Goal: Transaction & Acquisition: Purchase product/service

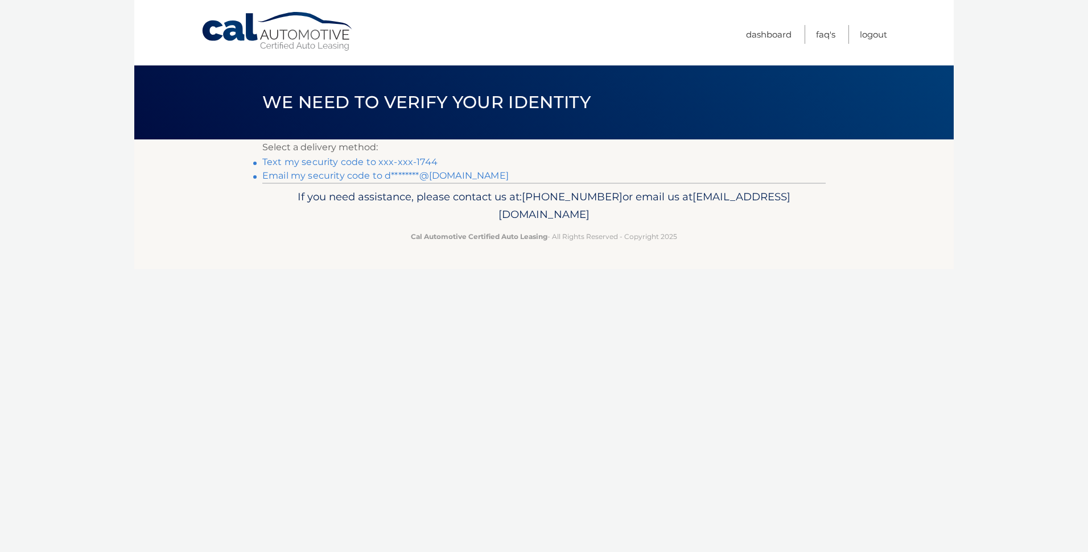
click at [328, 158] on link "Text my security code to xxx-xxx-1744" at bounding box center [349, 161] width 175 height 11
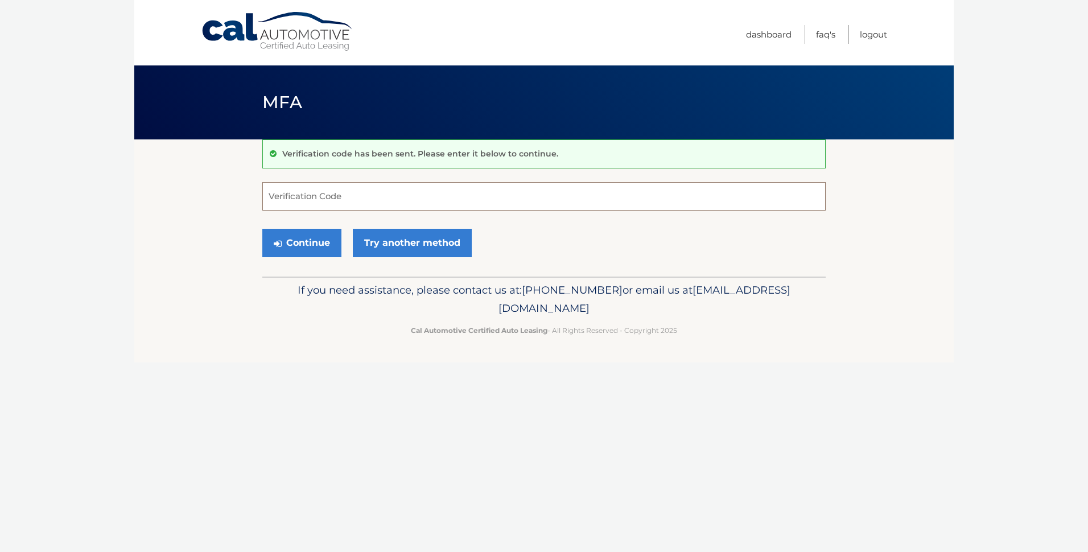
click at [303, 201] on input "Verification Code" at bounding box center [543, 196] width 563 height 28
type input "306618"
click at [303, 238] on button "Continue" at bounding box center [301, 243] width 79 height 28
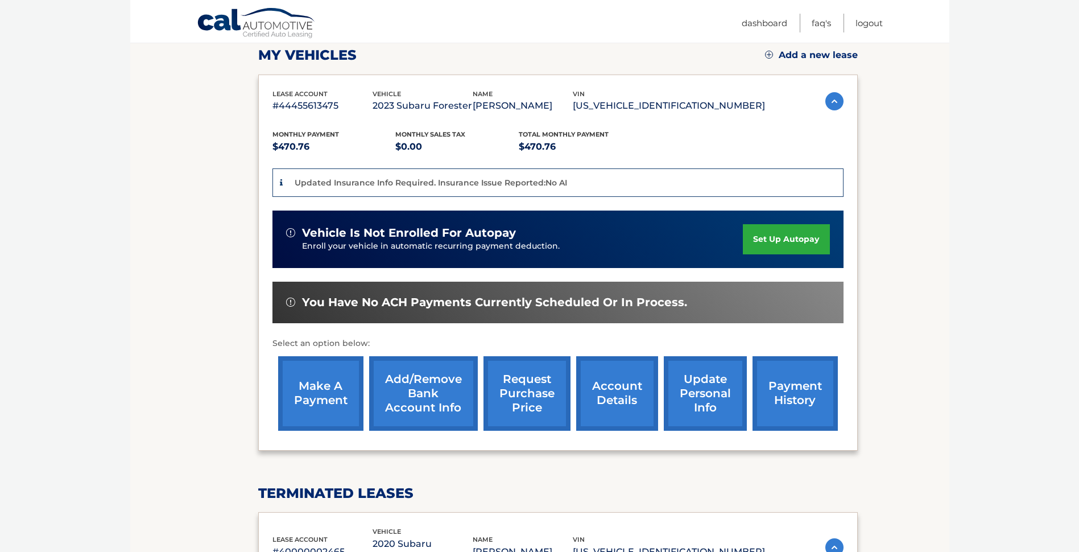
scroll to position [171, 0]
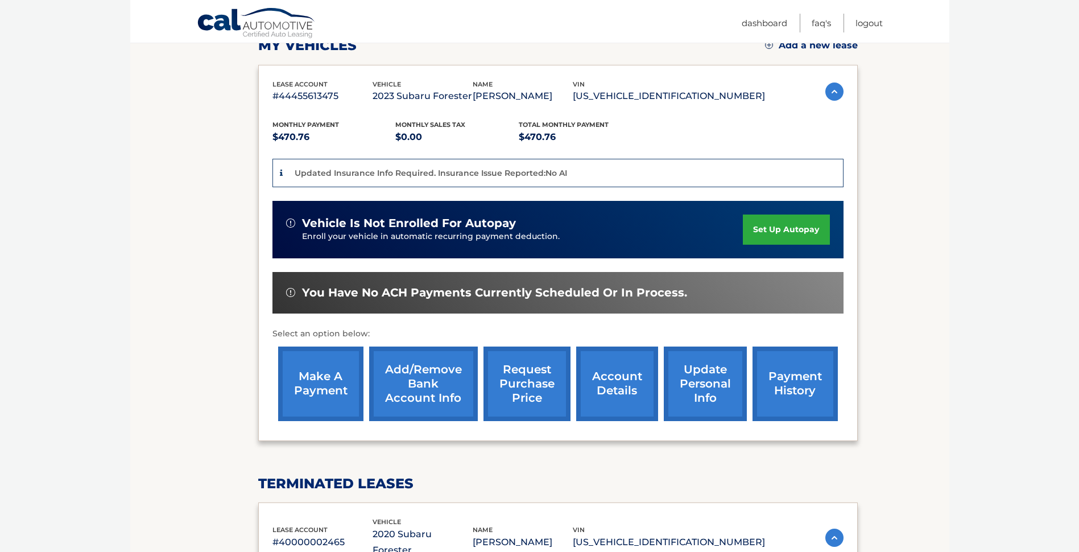
click at [320, 379] on link "make a payment" at bounding box center [320, 383] width 85 height 75
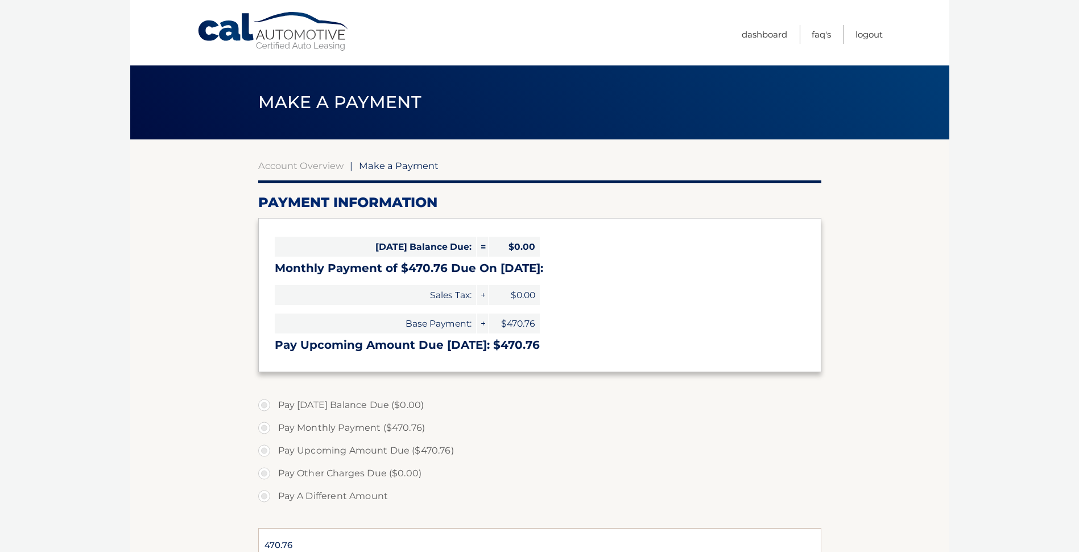
select select "YTczZTkxY2QtMDBjMi00ZTU2LTliNTYtNzk0Yjk1NTliNWFl"
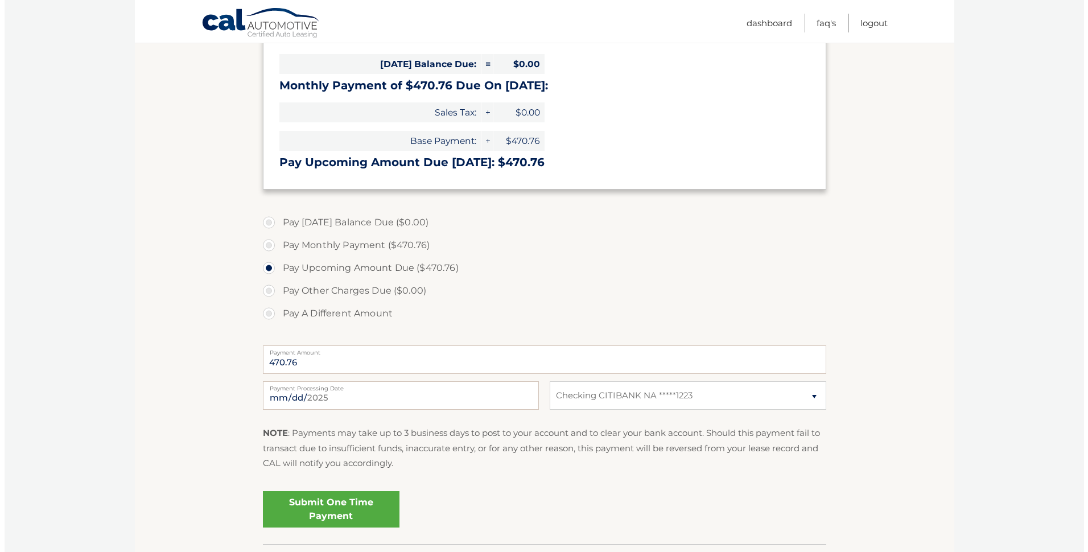
scroll to position [228, 0]
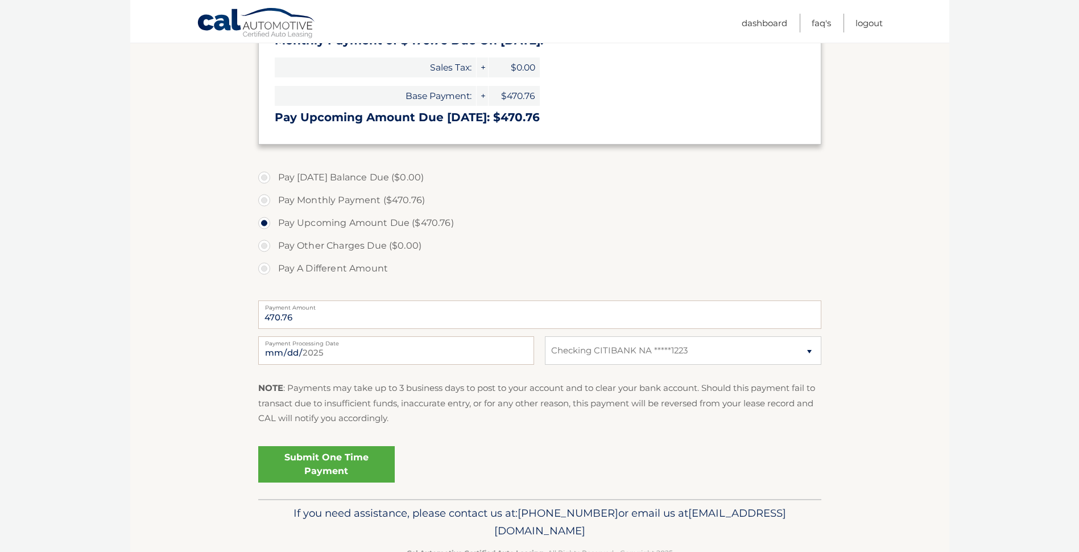
click at [320, 456] on link "Submit One Time Payment" at bounding box center [326, 464] width 137 height 36
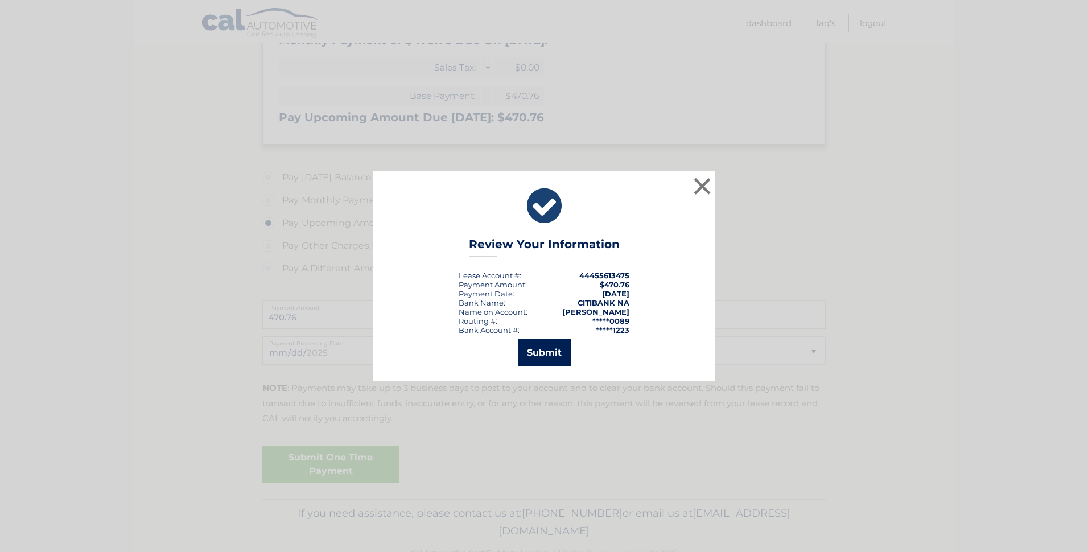
click at [541, 349] on button "Submit" at bounding box center [544, 352] width 53 height 27
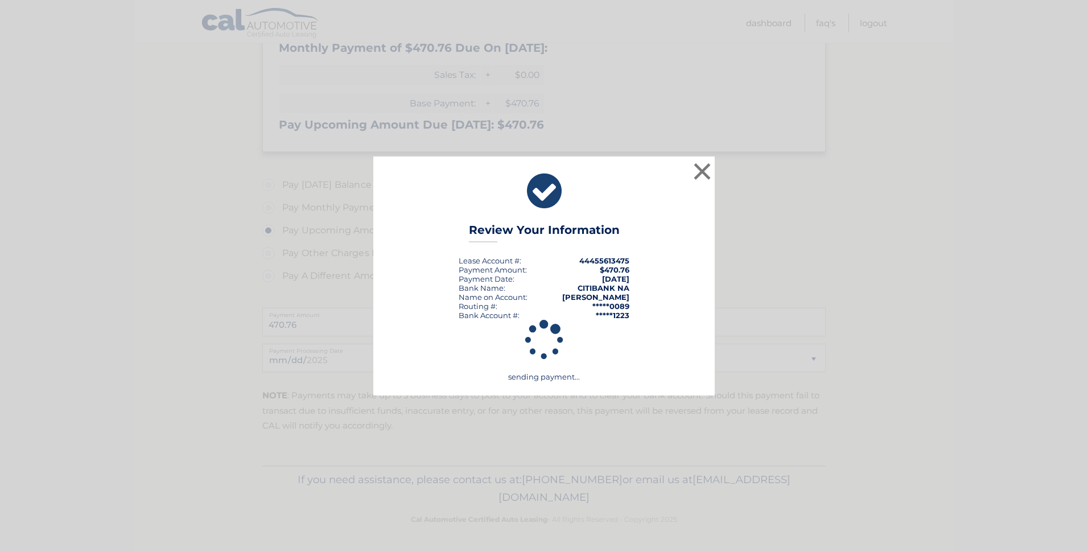
scroll to position [220, 0]
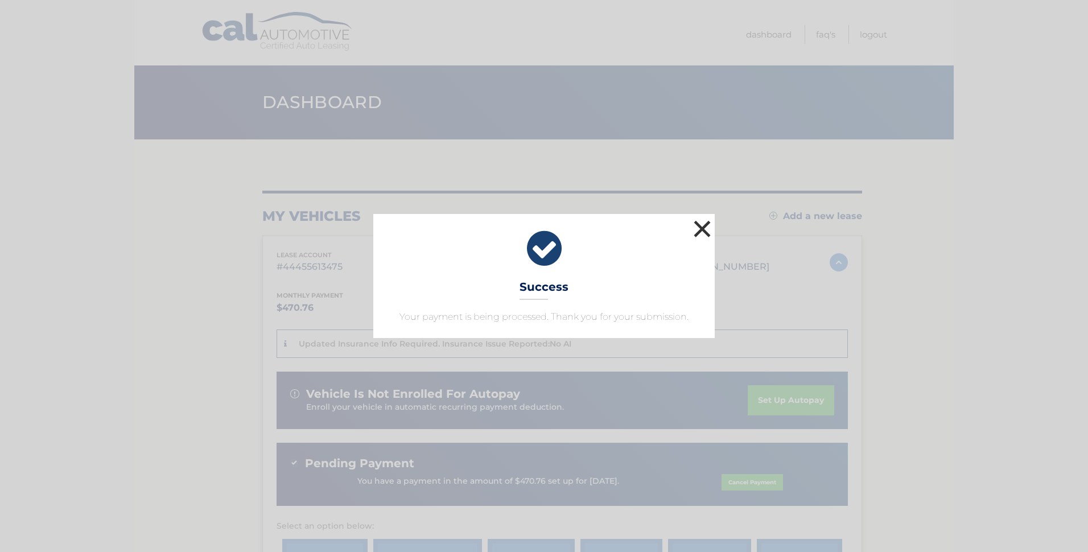
click at [699, 225] on button "×" at bounding box center [702, 228] width 23 height 23
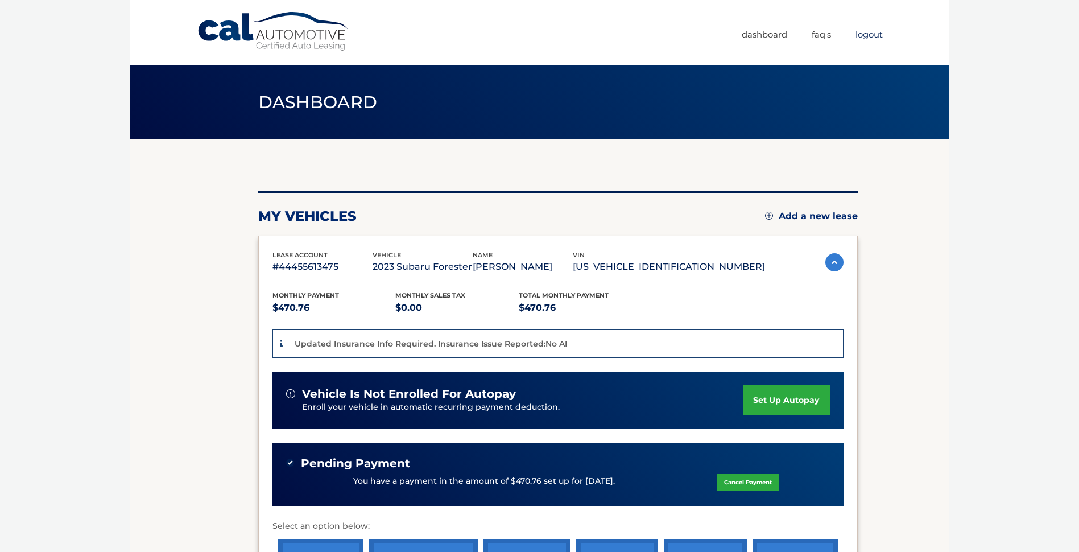
click at [867, 35] on link "Logout" at bounding box center [869, 34] width 27 height 19
